Goal: Task Accomplishment & Management: Manage account settings

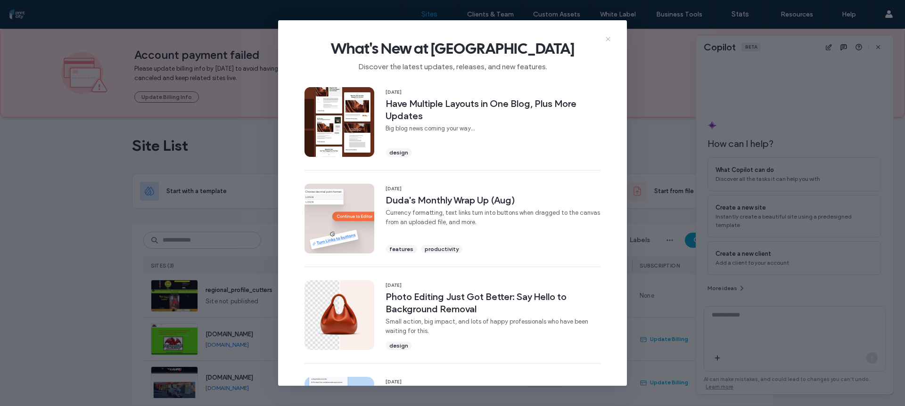
click at [604, 39] on icon at bounding box center [608, 39] width 8 height 8
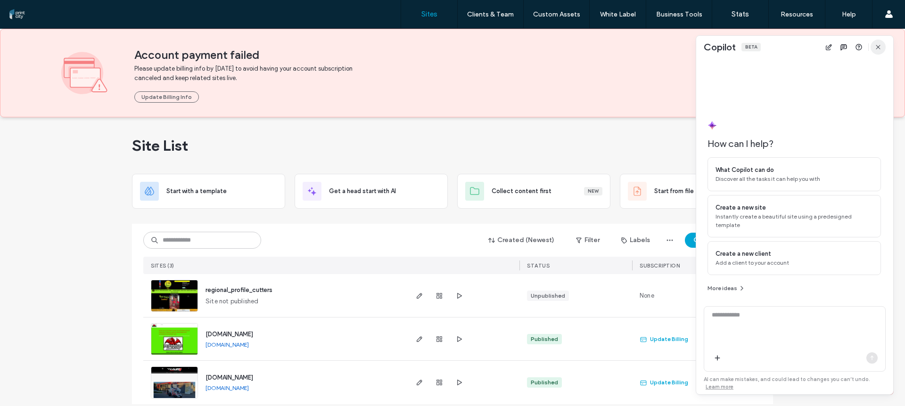
click at [877, 47] on use "button" at bounding box center [878, 47] width 4 height 4
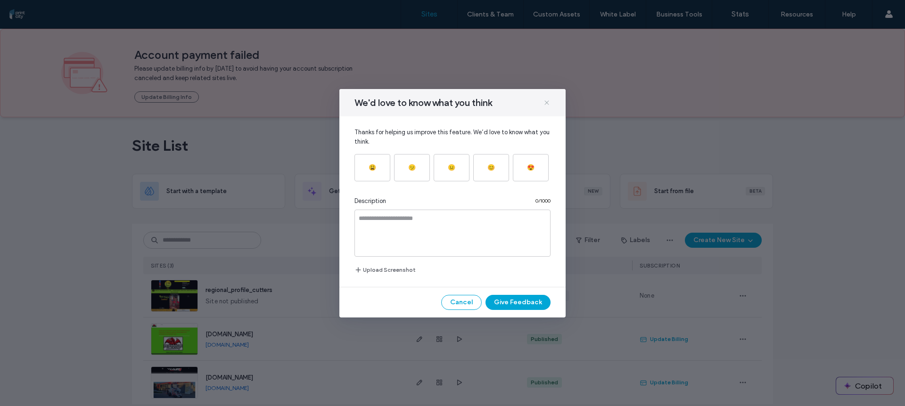
click at [546, 103] on icon at bounding box center [547, 103] width 8 height 8
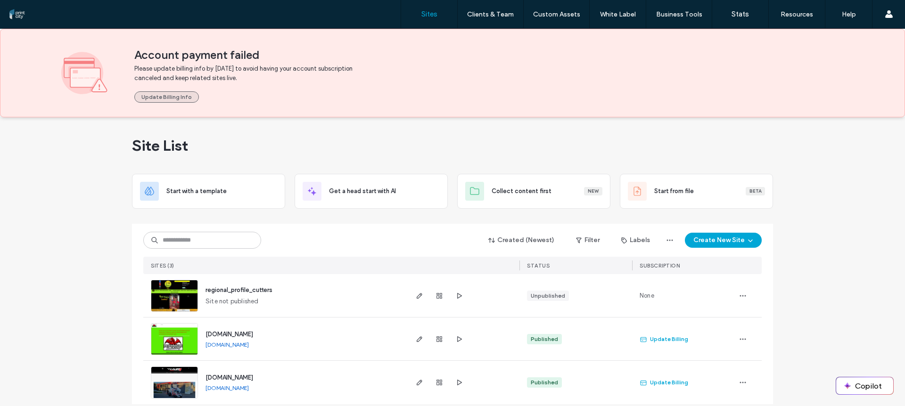
click at [156, 99] on button "Update Billing Info" at bounding box center [166, 96] width 65 height 11
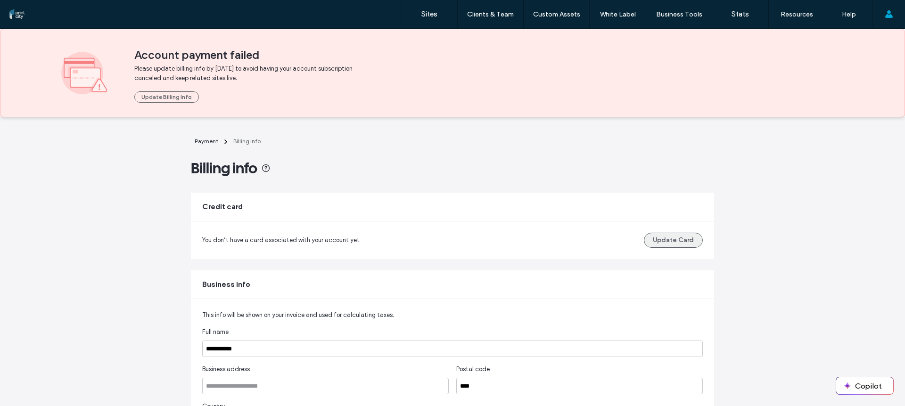
click at [678, 239] on button "Update Card" at bounding box center [673, 240] width 59 height 15
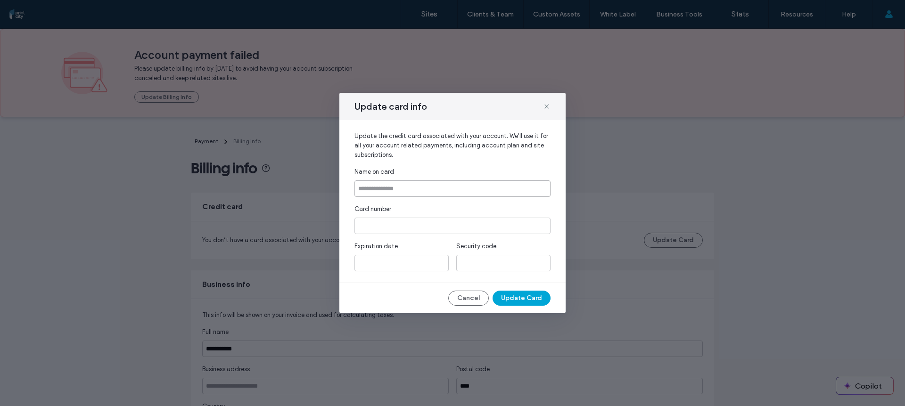
click at [486, 191] on input at bounding box center [452, 188] width 196 height 16
type input "**********"
click at [558, 296] on div "Cancel Update Card" at bounding box center [452, 298] width 226 height 15
click at [524, 299] on button "Update Card" at bounding box center [521, 298] width 58 height 15
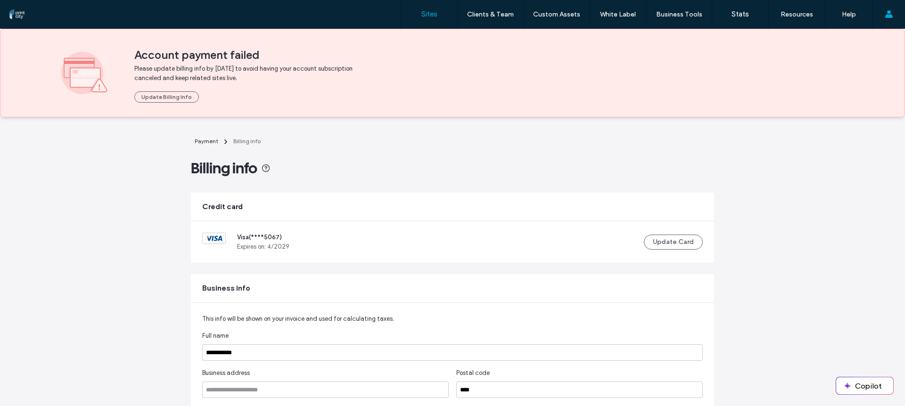
click at [430, 12] on label "Sites" at bounding box center [429, 14] width 16 height 8
